Goal: Task Accomplishment & Management: Manage account settings

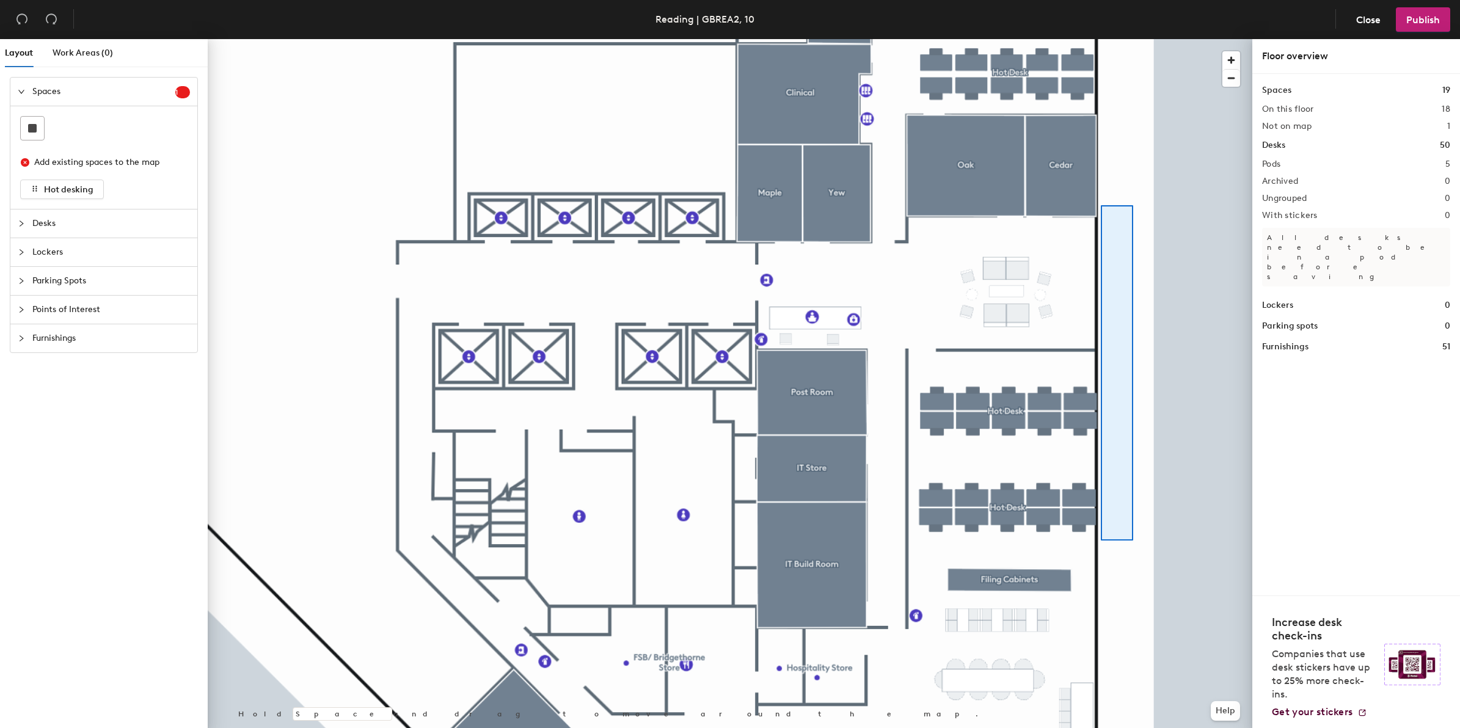
click at [1097, 39] on div at bounding box center [730, 39] width 1045 height 0
click at [1030, 728] on html "Skip navigation Schedule Office People Analytics Services Manage Reading | GBRE…" at bounding box center [730, 364] width 1460 height 728
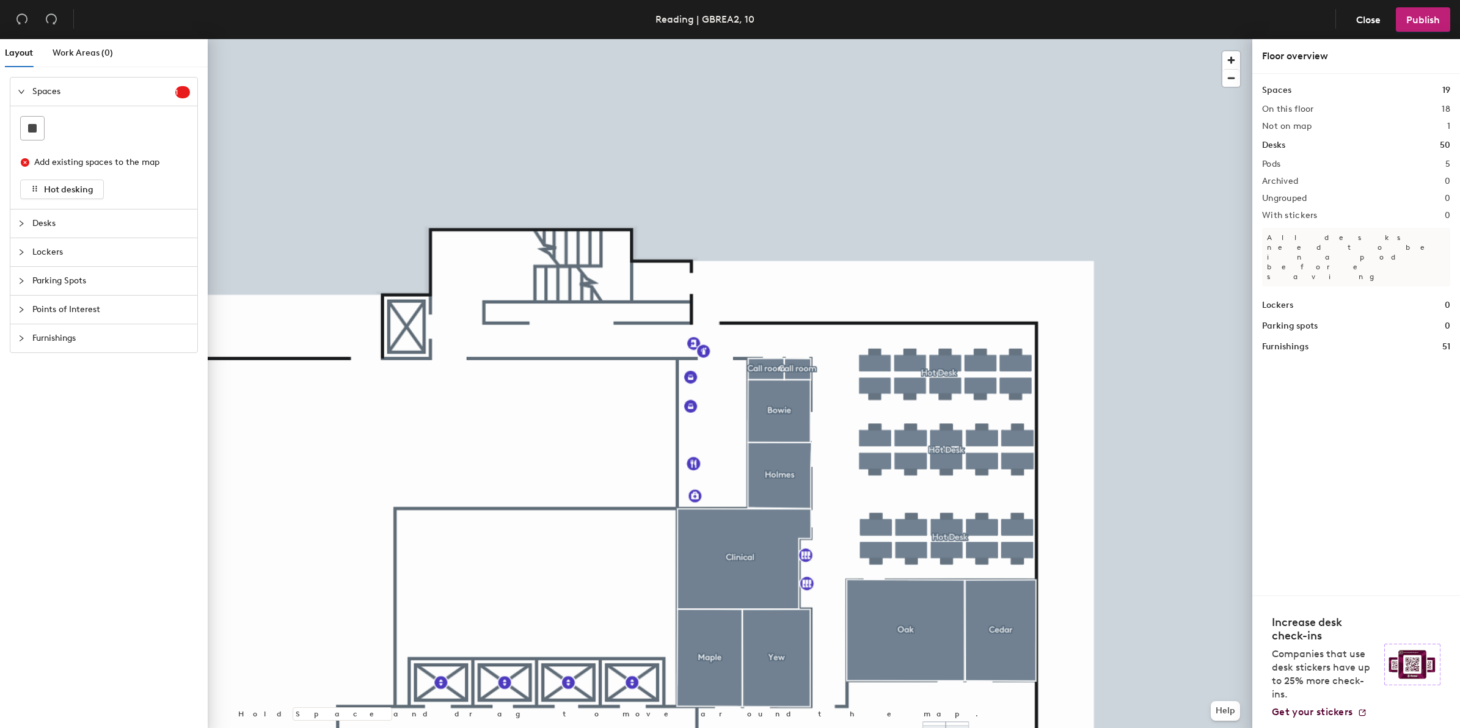
click at [23, 313] on icon "collapsed" at bounding box center [21, 309] width 7 height 7
click at [65, 293] on icon at bounding box center [59, 297] width 15 height 15
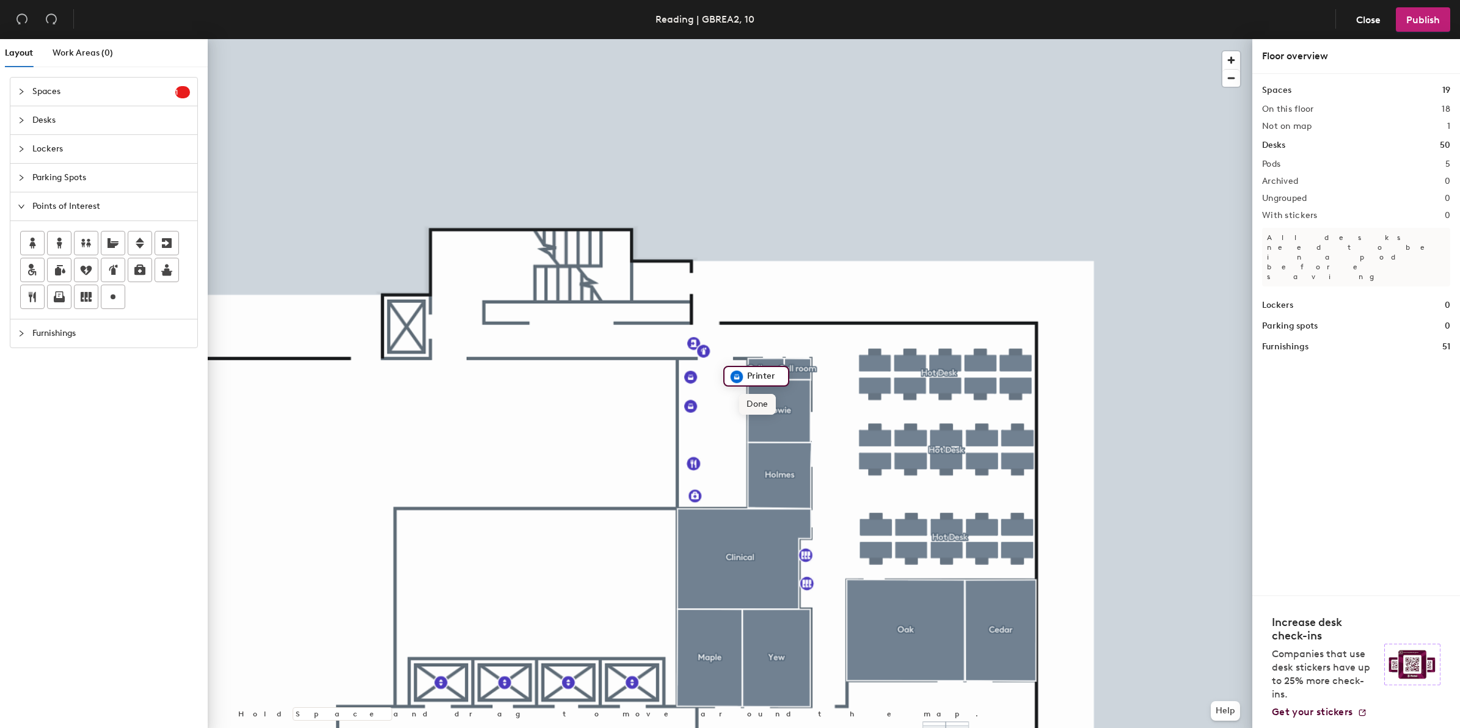
click at [750, 402] on span "Done" at bounding box center [757, 404] width 36 height 21
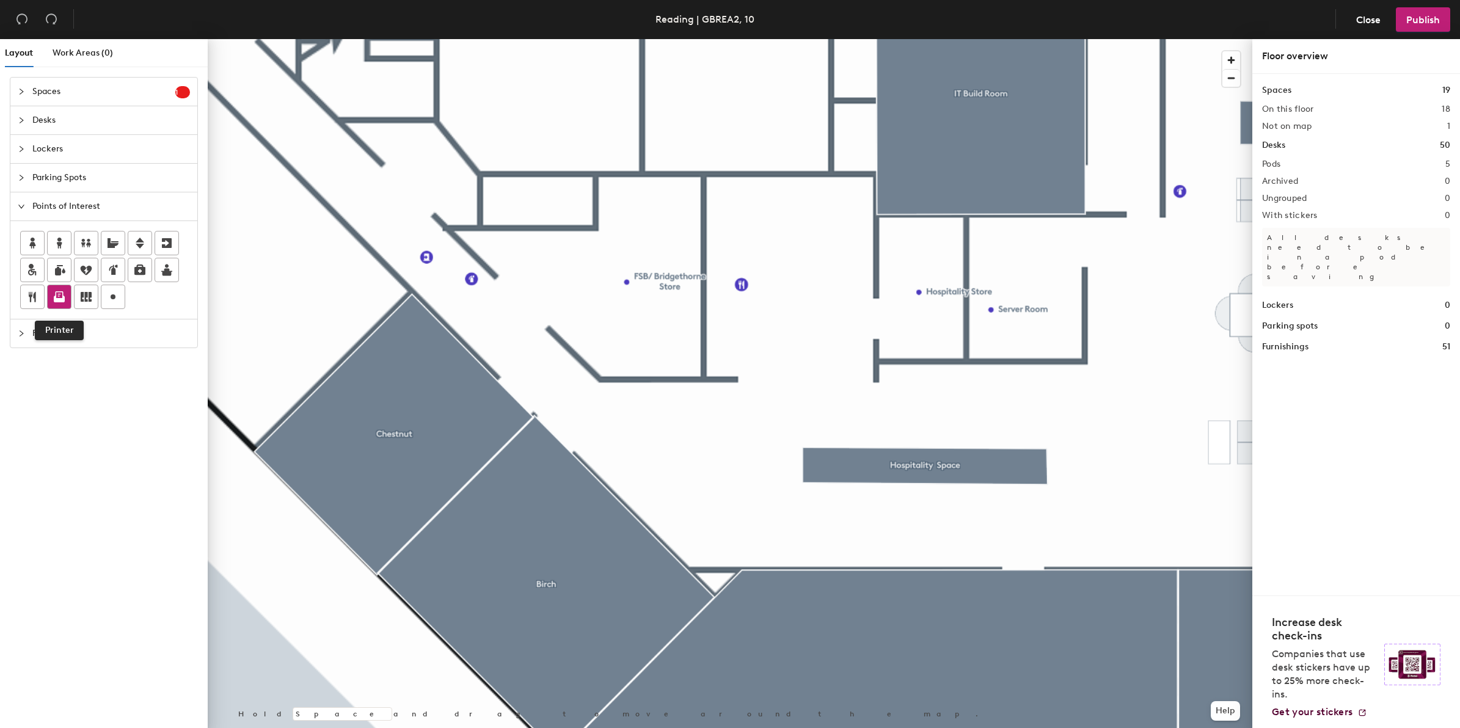
click at [63, 294] on icon at bounding box center [60, 294] width 8 height 7
click at [581, 380] on span "Done" at bounding box center [579, 382] width 36 height 21
click at [483, 304] on span "Edit" at bounding box center [477, 306] width 32 height 21
click at [514, 309] on span "Done" at bounding box center [520, 306] width 36 height 21
click at [521, 307] on span "Delete" at bounding box center [513, 306] width 43 height 21
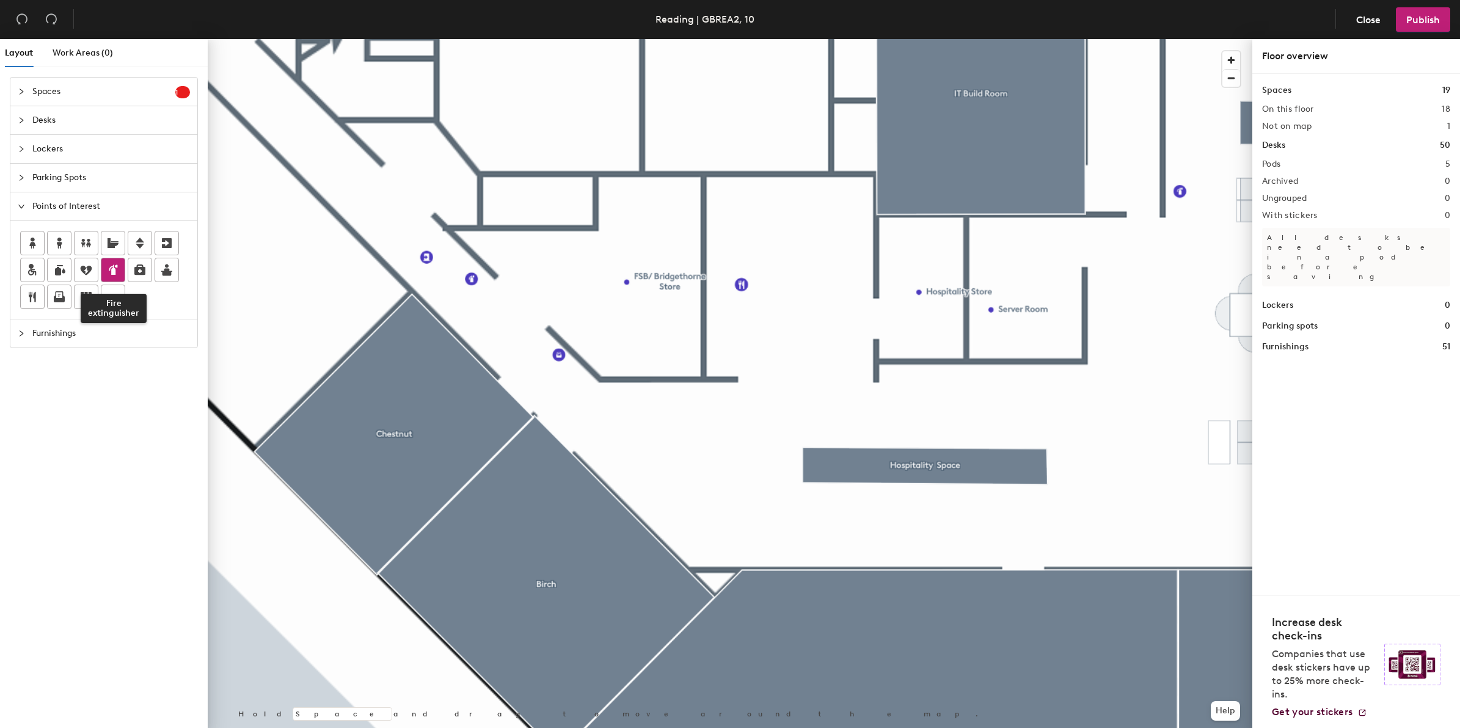
click at [118, 279] on div at bounding box center [112, 269] width 23 height 23
click at [486, 277] on span "Done" at bounding box center [497, 273] width 36 height 21
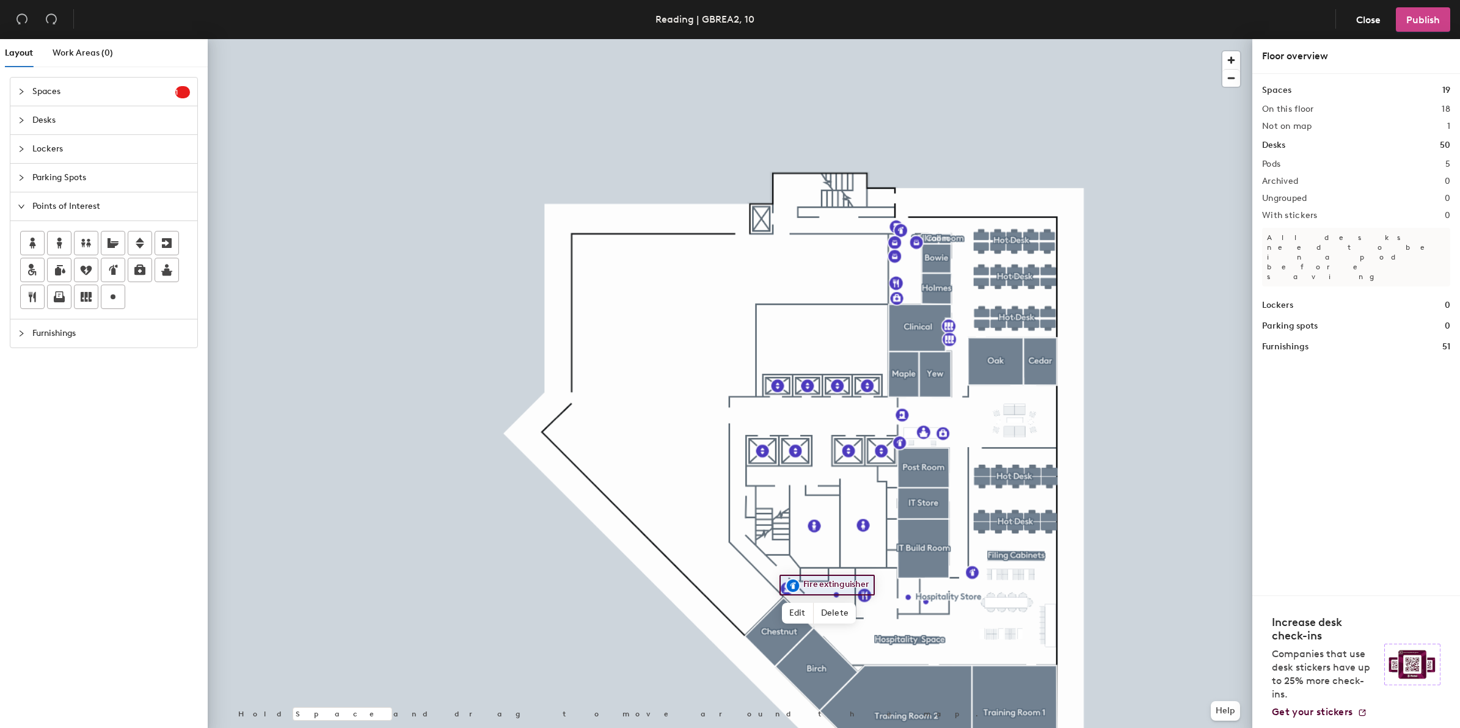
click at [1415, 15] on span "Publish" at bounding box center [1423, 20] width 34 height 12
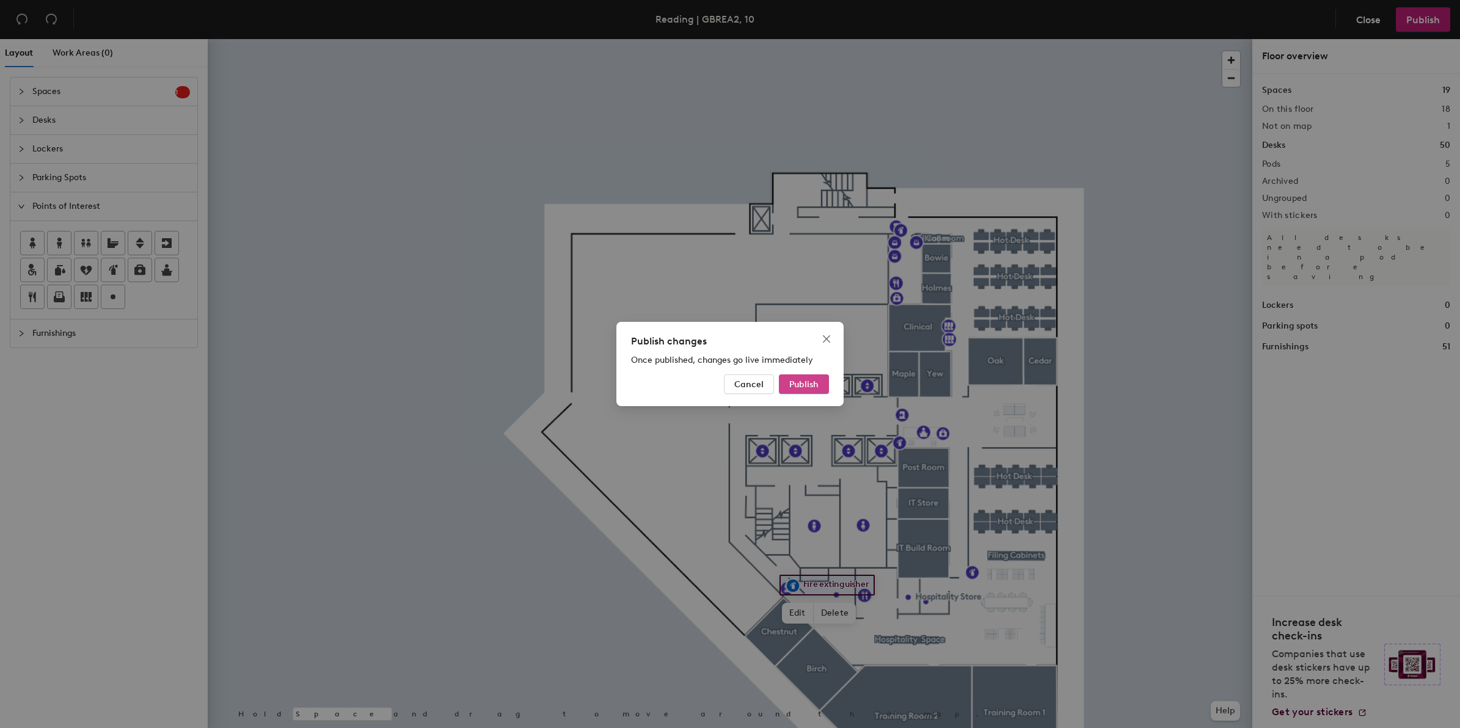
click at [810, 389] on span "Publish" at bounding box center [803, 384] width 29 height 10
